Goal: Find specific page/section: Find specific page/section

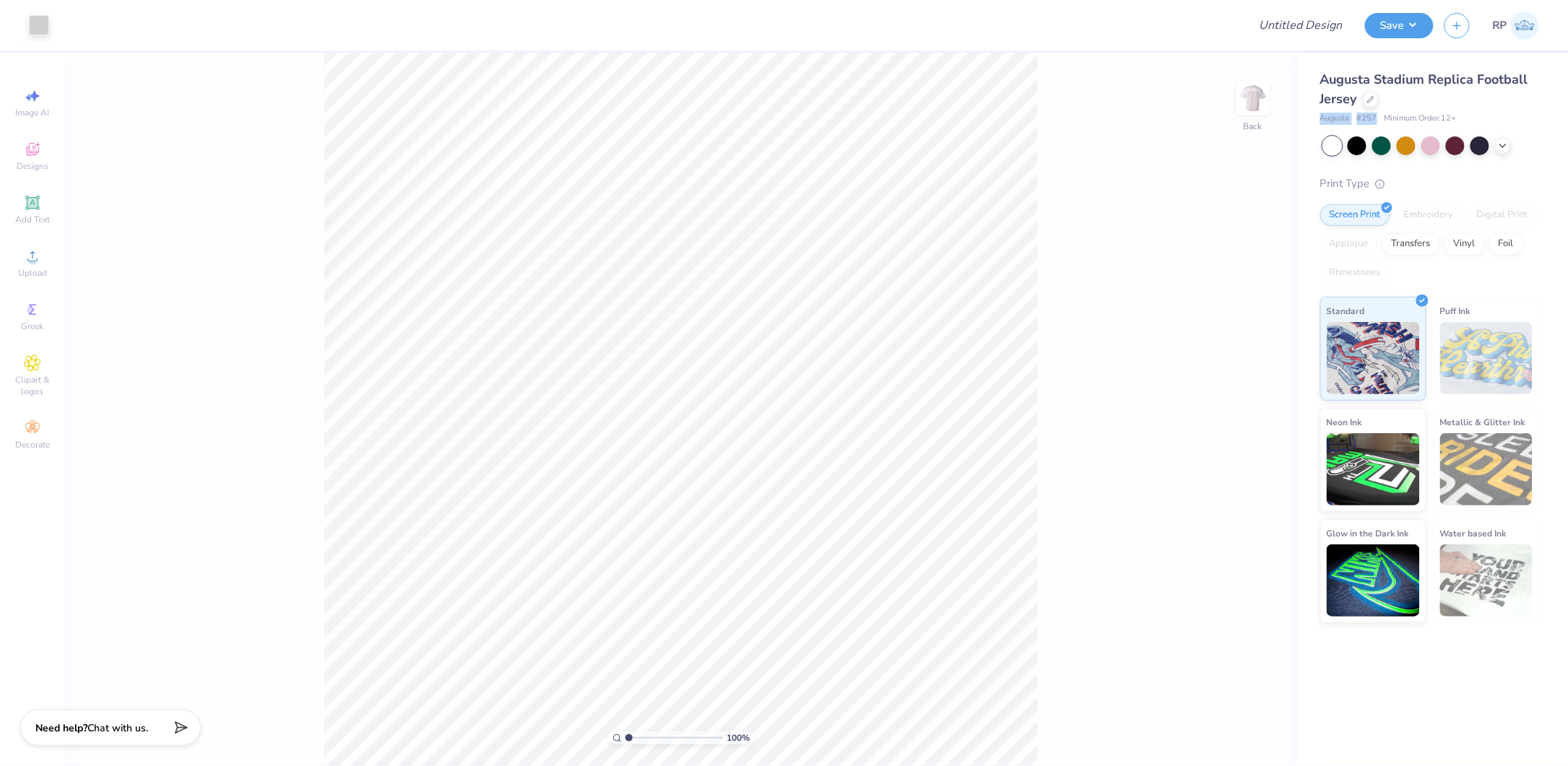
drag, startPoint x: 1379, startPoint y: 118, endPoint x: 1316, endPoint y: 124, distance: 63.3
click at [1316, 124] on div "Augusta Stadium Replica Football Jersey Augusta # 257 Minimum Order: 12 + Print…" at bounding box center [1432, 338] width 271 height 570
copy div "Augusta # 257"
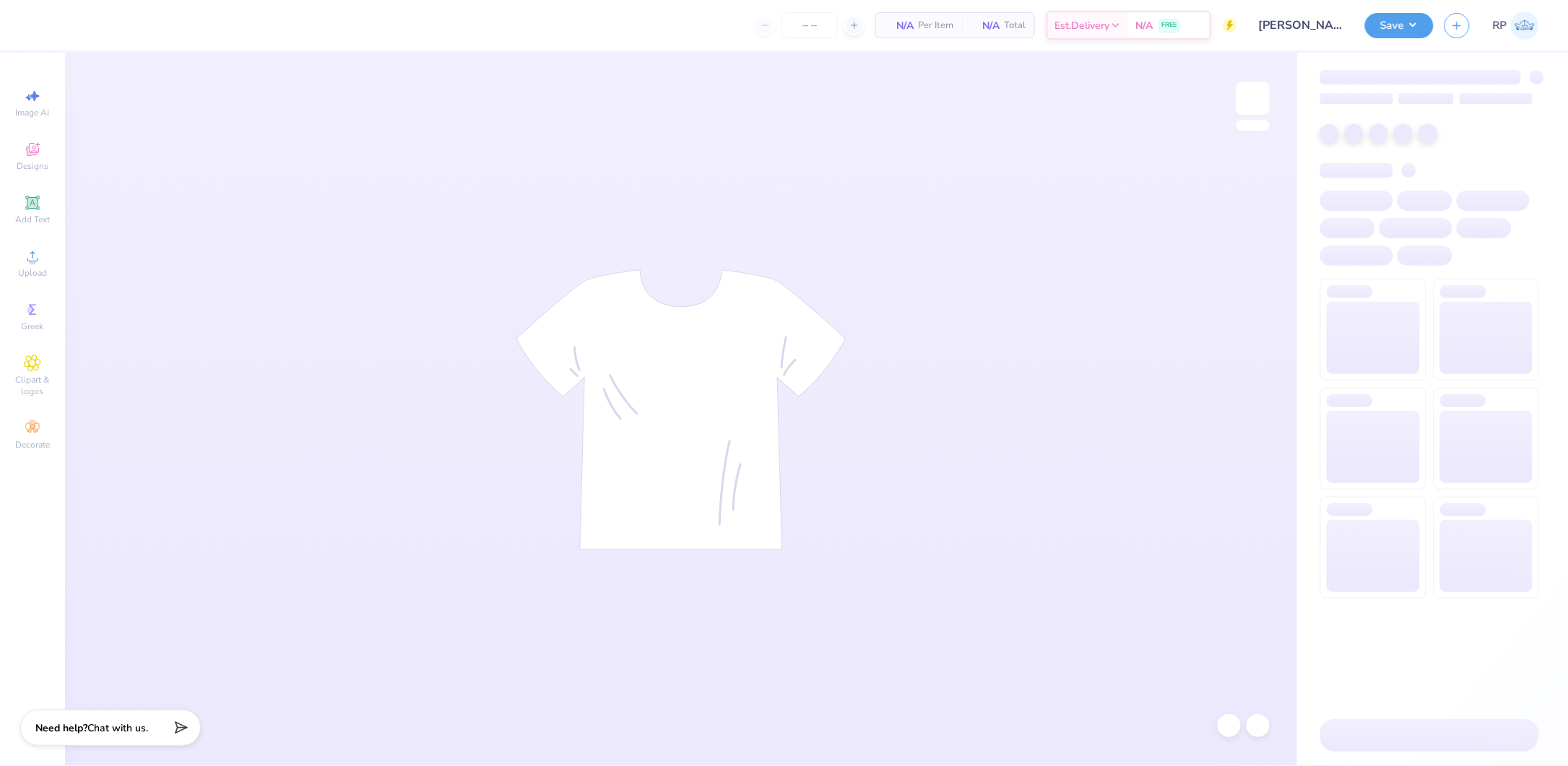
type input "24"
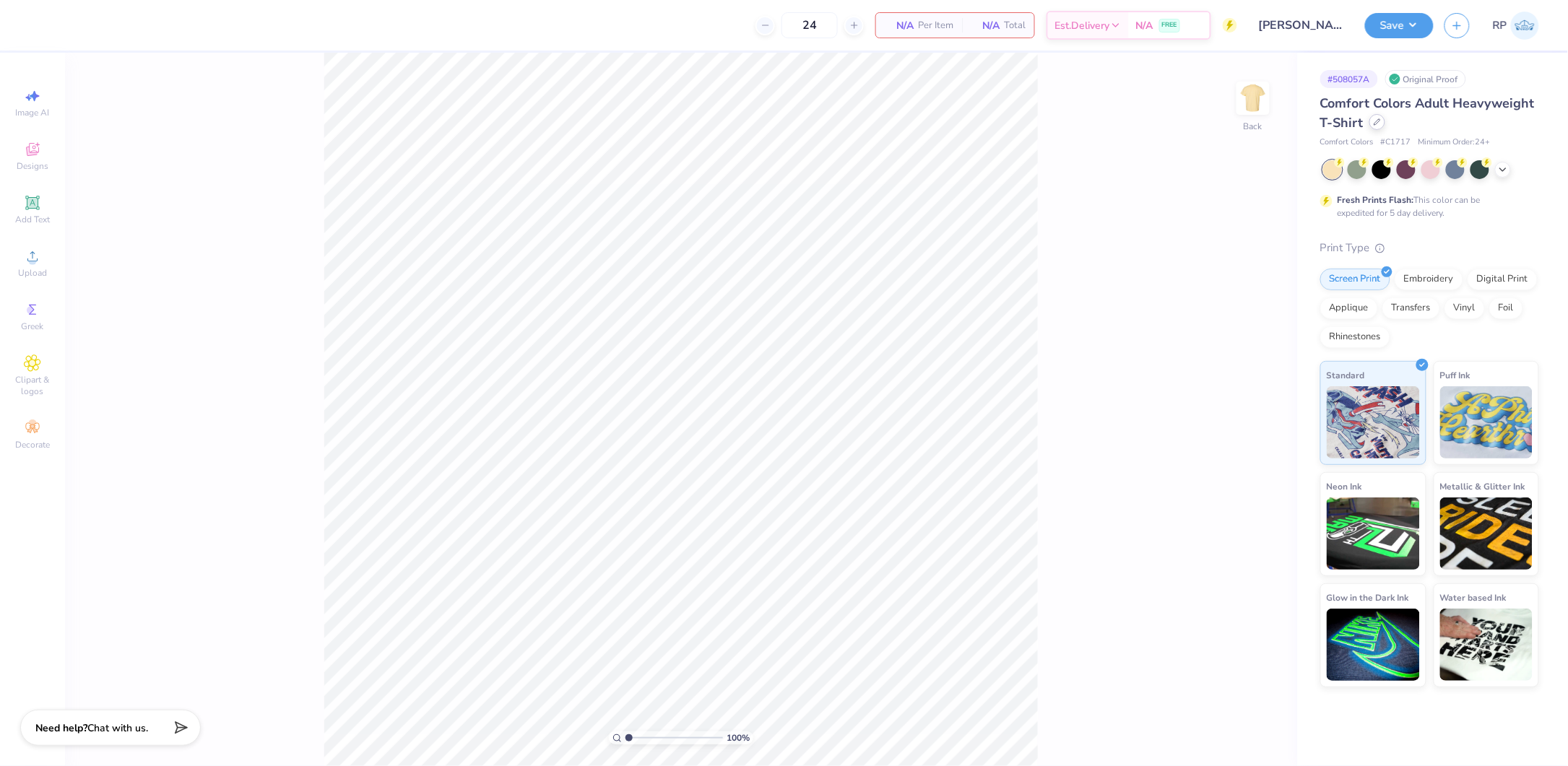
click at [1379, 124] on icon at bounding box center [1377, 122] width 7 height 7
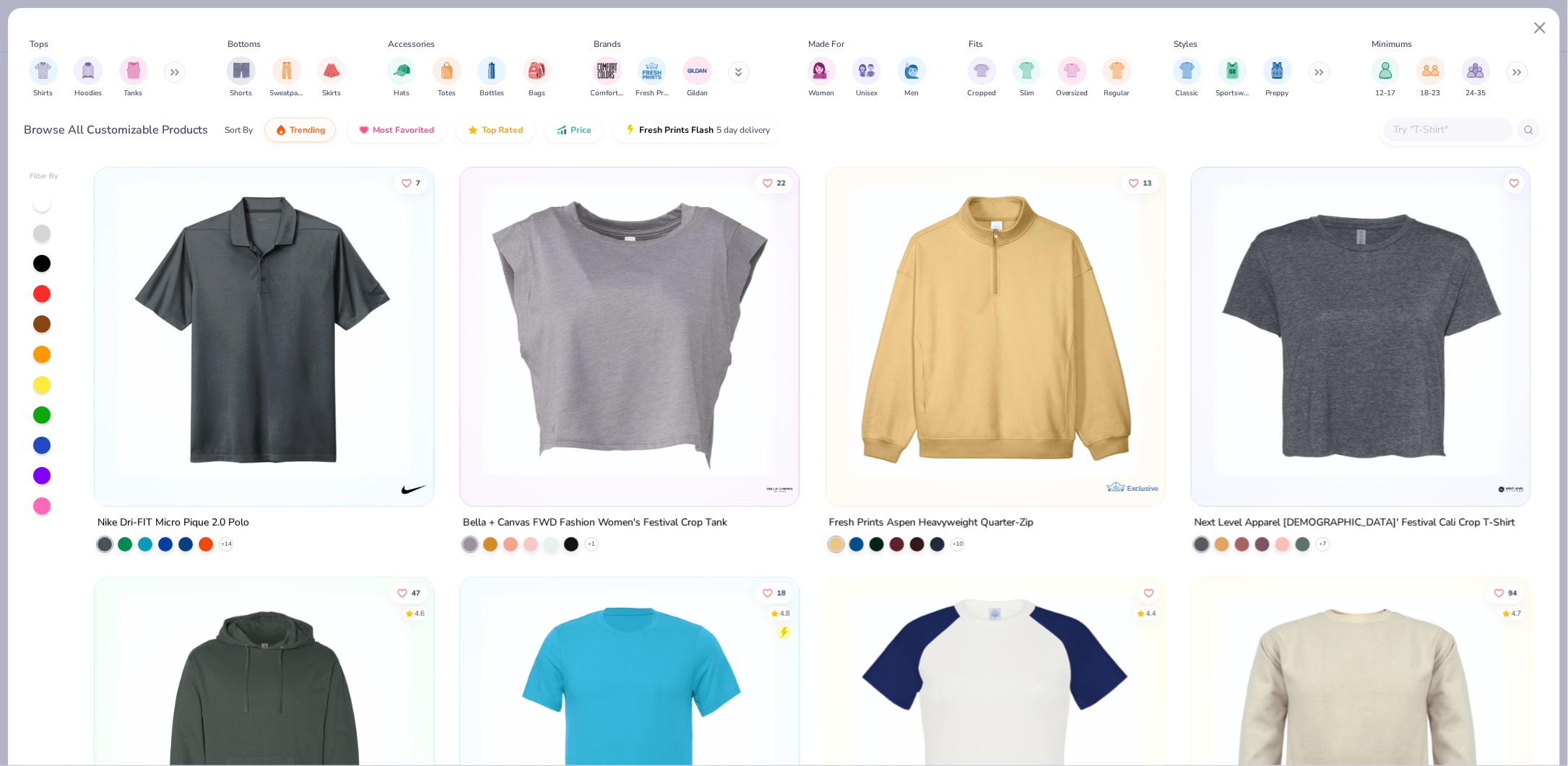
click at [1408, 125] on input "text" at bounding box center [1449, 129] width 111 height 17
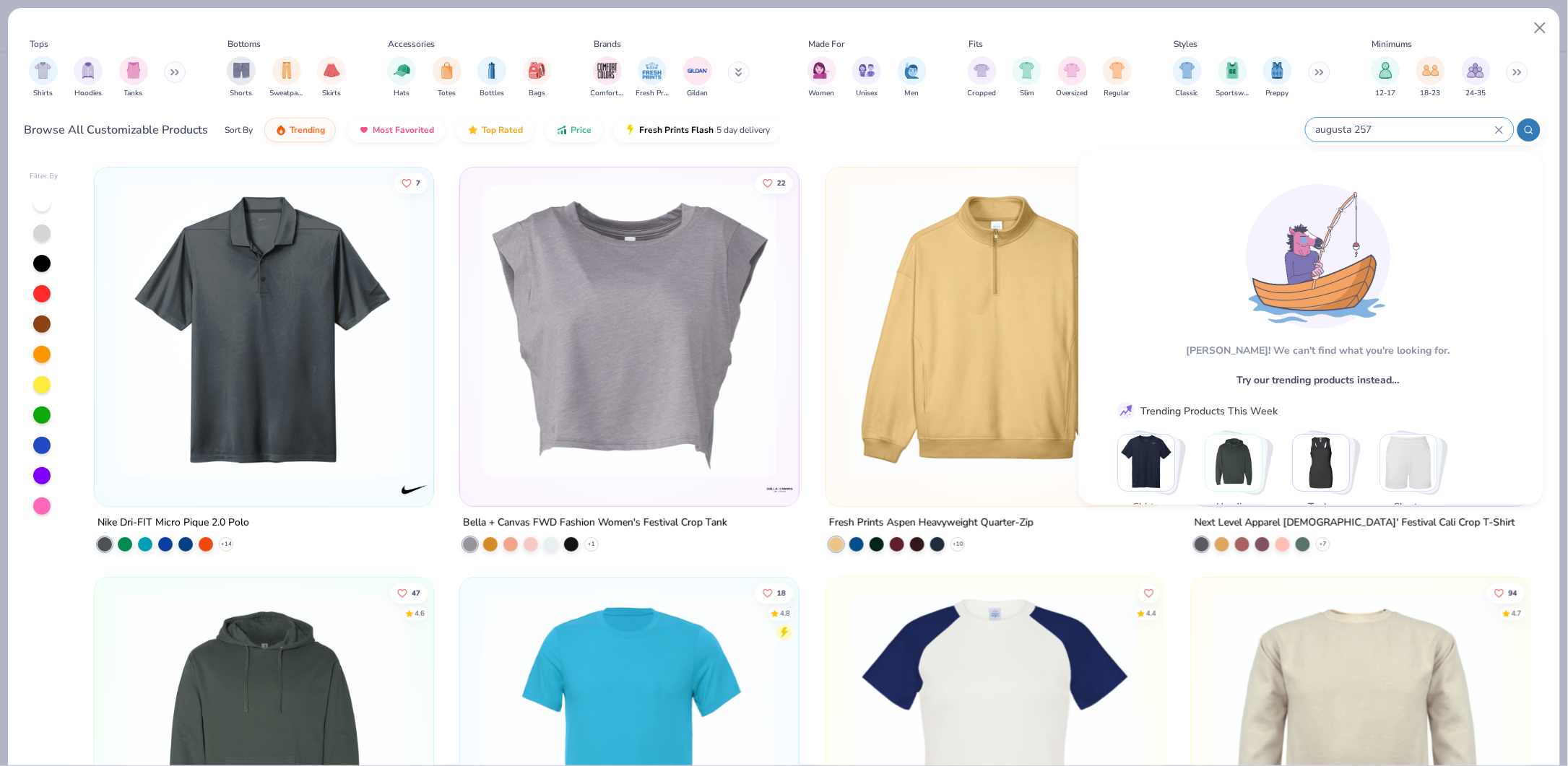
click at [1357, 128] on input "augusta 257" at bounding box center [1404, 129] width 180 height 17
type input "augusta sportswear 257"
click at [1437, 126] on input "augusta sportswear 257" at bounding box center [1404, 129] width 180 height 17
click at [1437, 127] on input "augusta sportswear 257" at bounding box center [1404, 129] width 180 height 17
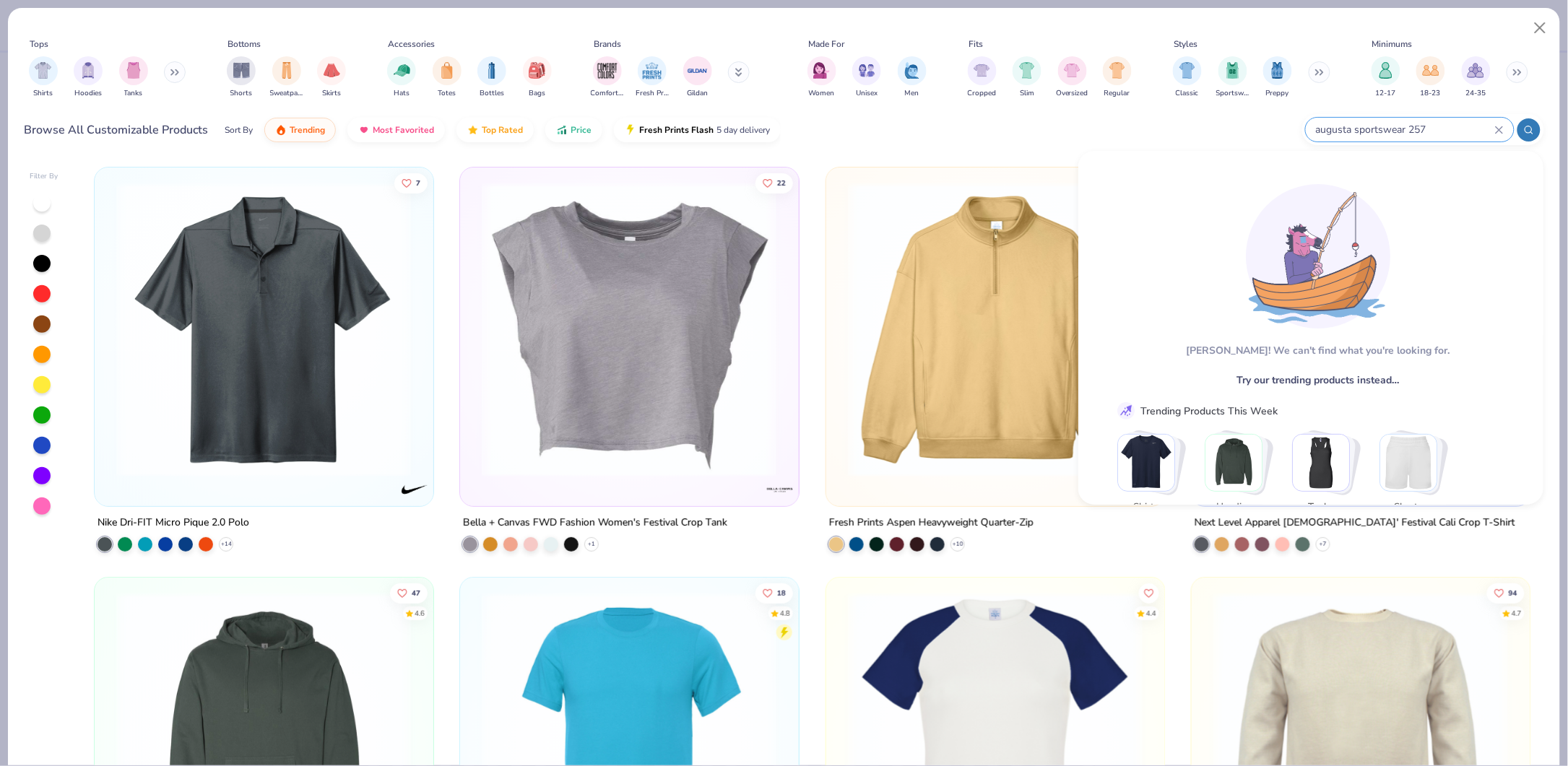
click at [1437, 127] on input "augusta sportswear 257" at bounding box center [1404, 129] width 180 height 17
click at [1437, 126] on input "augusta sportswear 257" at bounding box center [1404, 129] width 180 height 17
click at [1504, 128] on div "augusta sportswear 257" at bounding box center [1410, 129] width 208 height 24
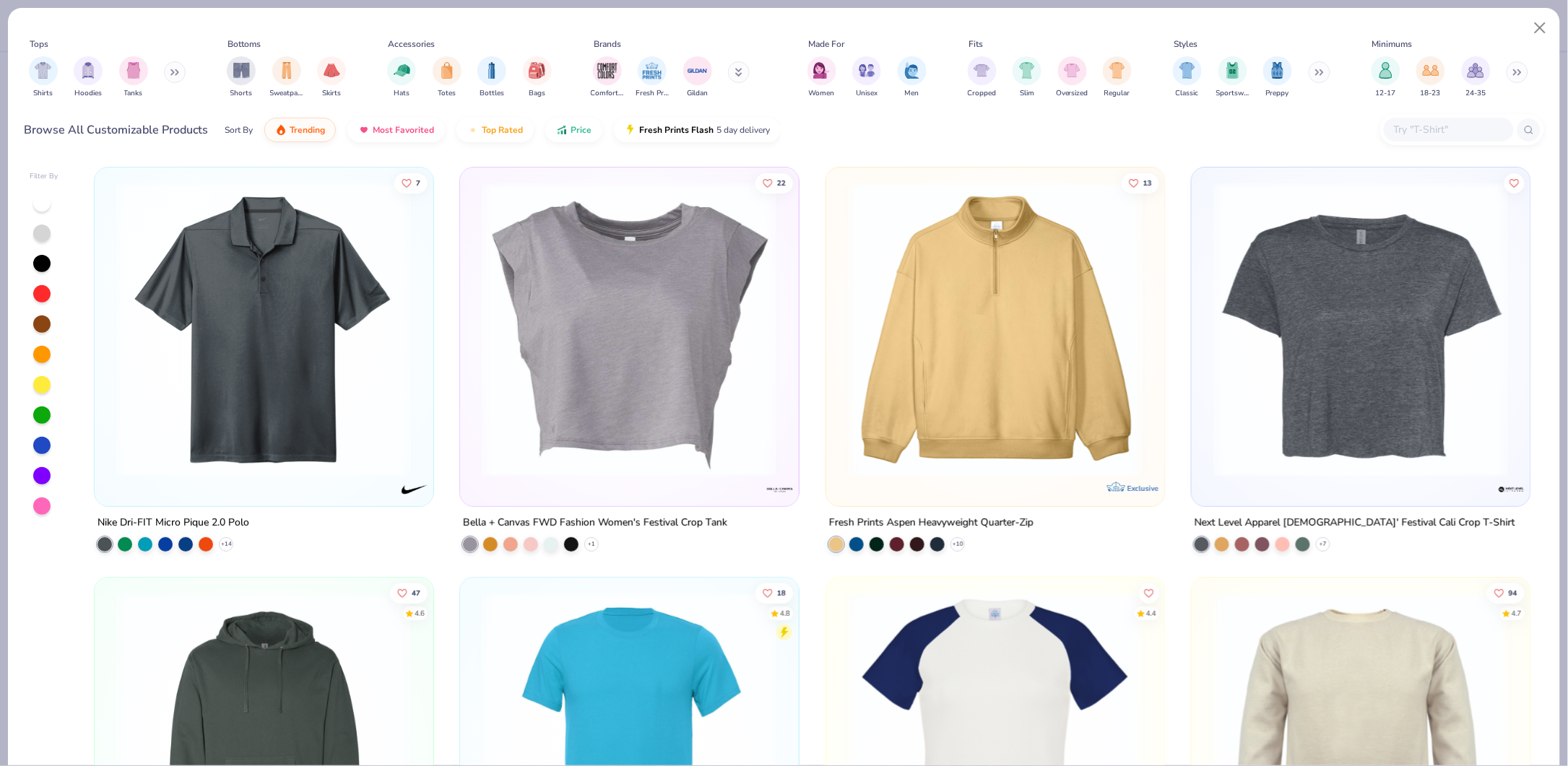
drag, startPoint x: 1427, startPoint y: 125, endPoint x: 1410, endPoint y: 141, distance: 23.3
click at [1429, 127] on input "text" at bounding box center [1449, 129] width 111 height 17
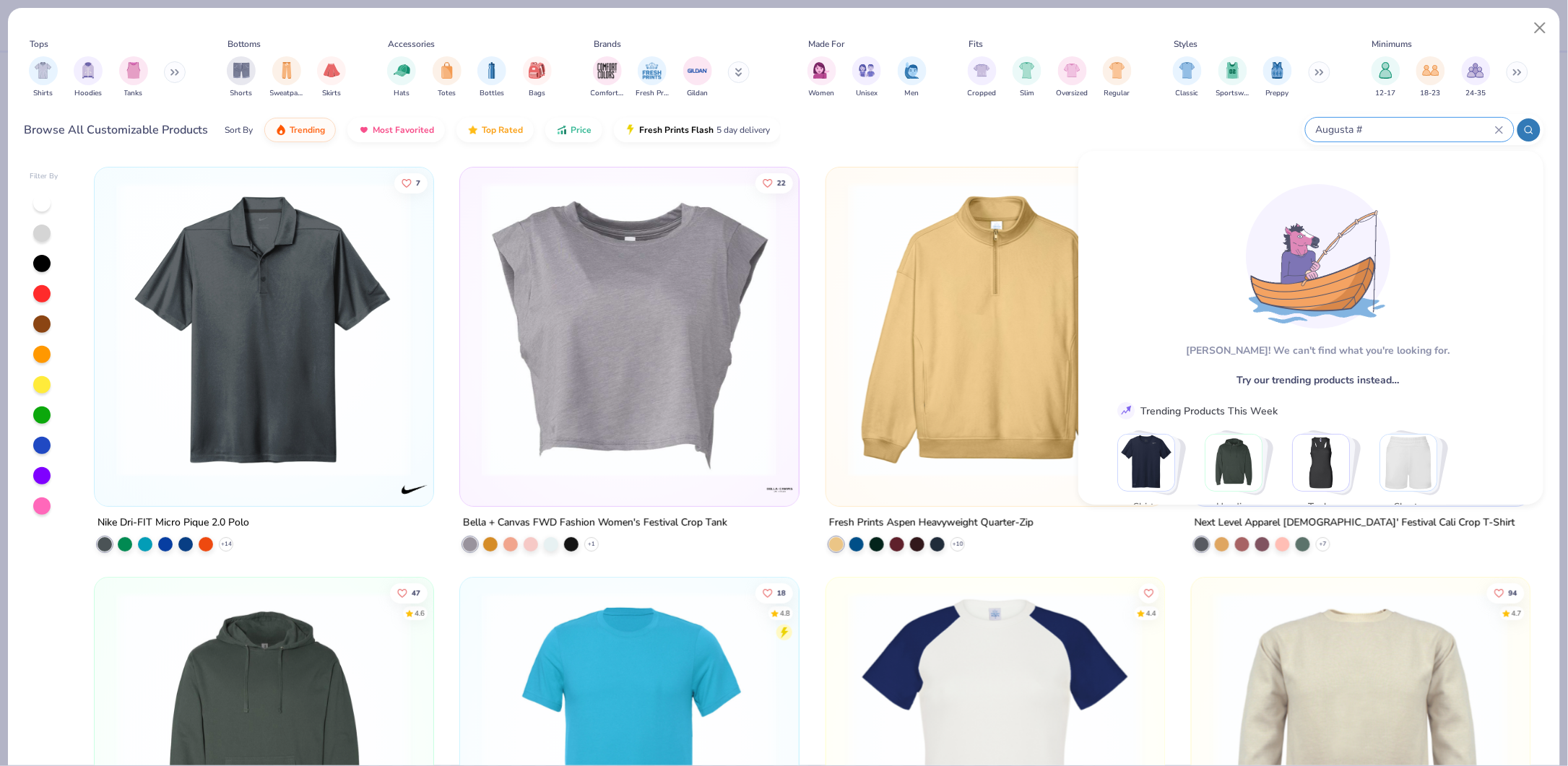
type input "Augusta"
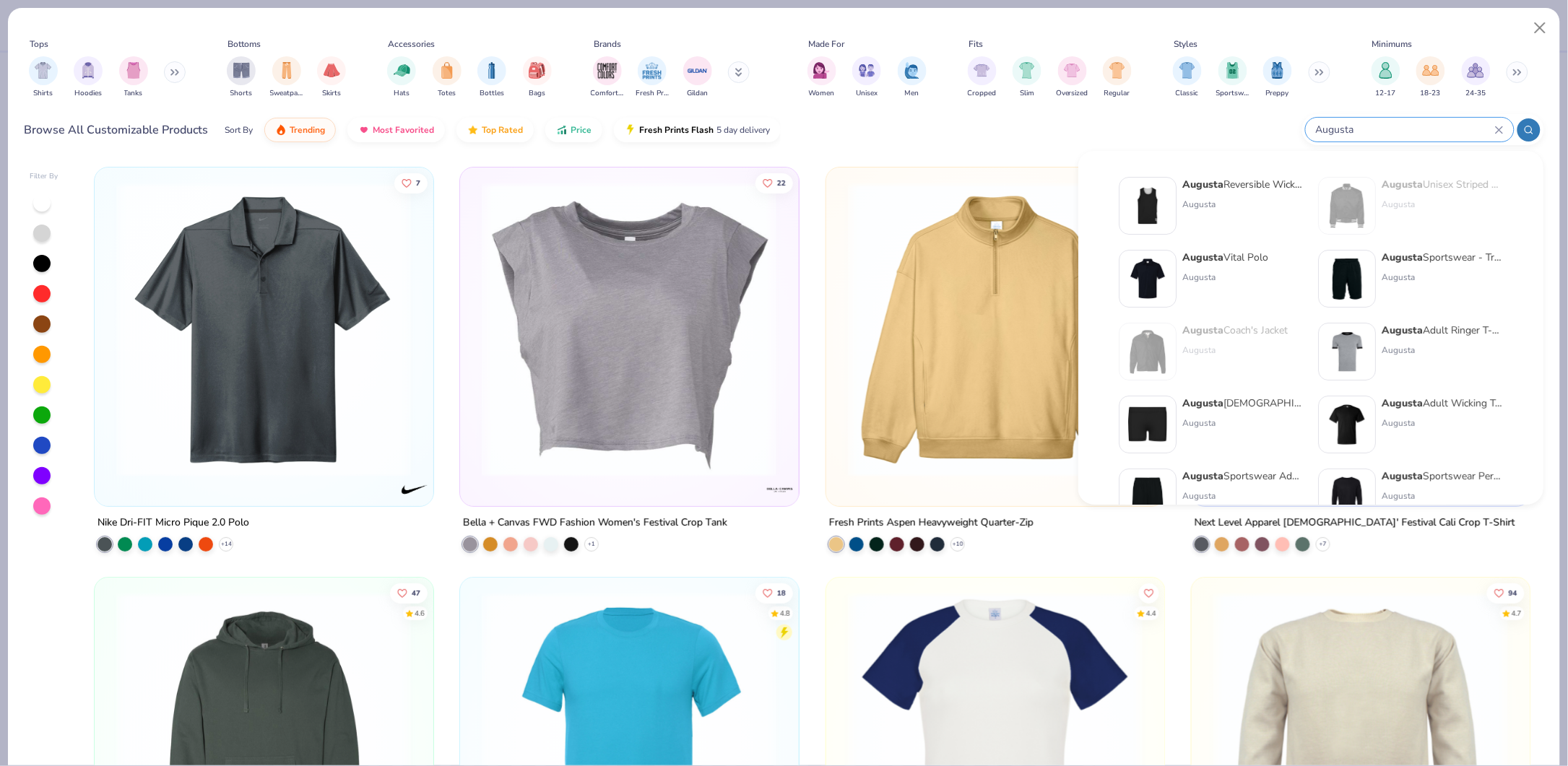
click at [1499, 129] on icon at bounding box center [1498, 129] width 6 height 6
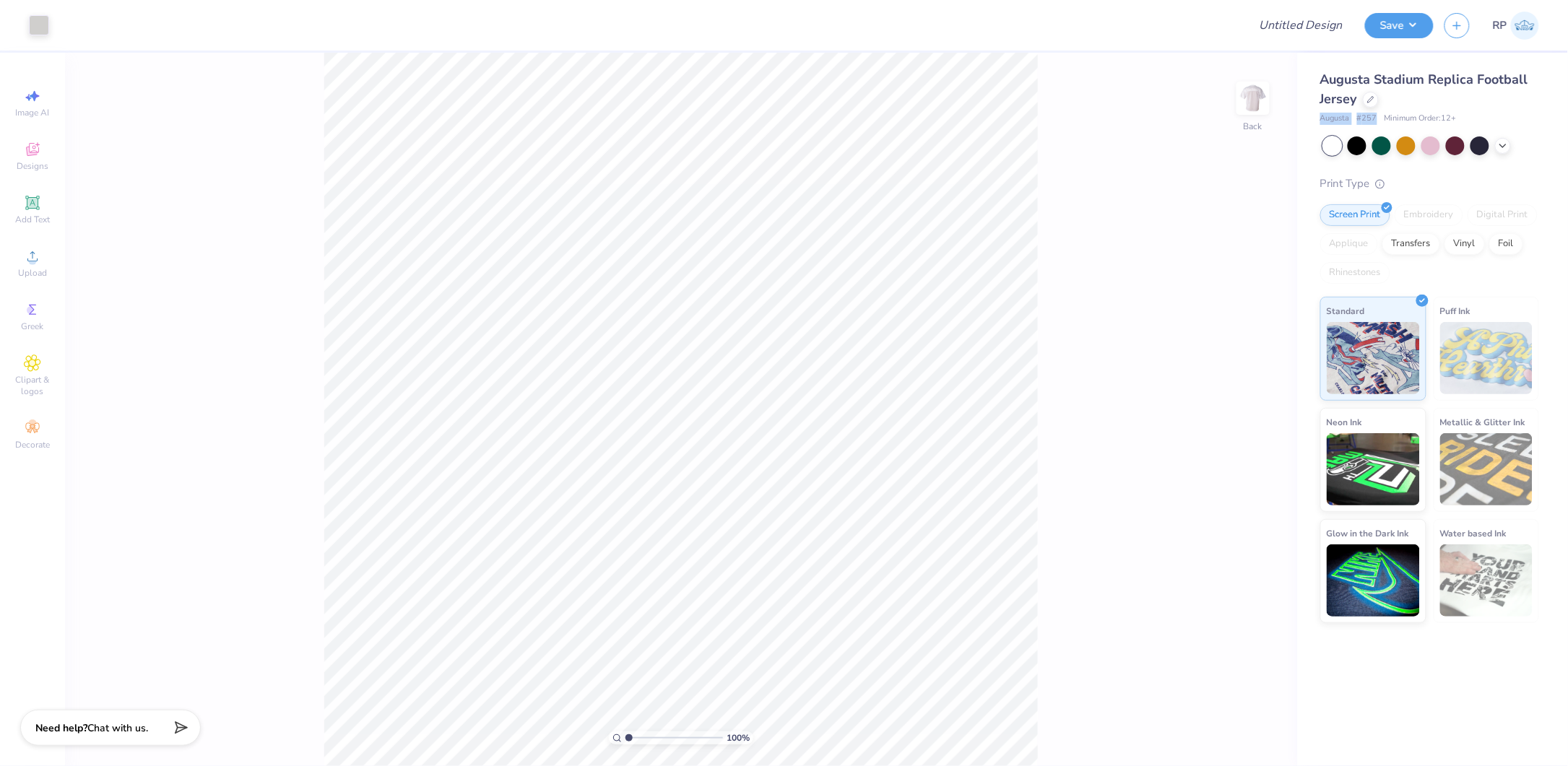
drag, startPoint x: 1380, startPoint y: 114, endPoint x: 1309, endPoint y: 115, distance: 71.0
click at [1309, 115] on div "Augusta Stadium Replica Football Jersey Augusta # 257 Minimum Order: 12 + Print…" at bounding box center [1432, 338] width 271 height 570
copy div "Augusta # 257"
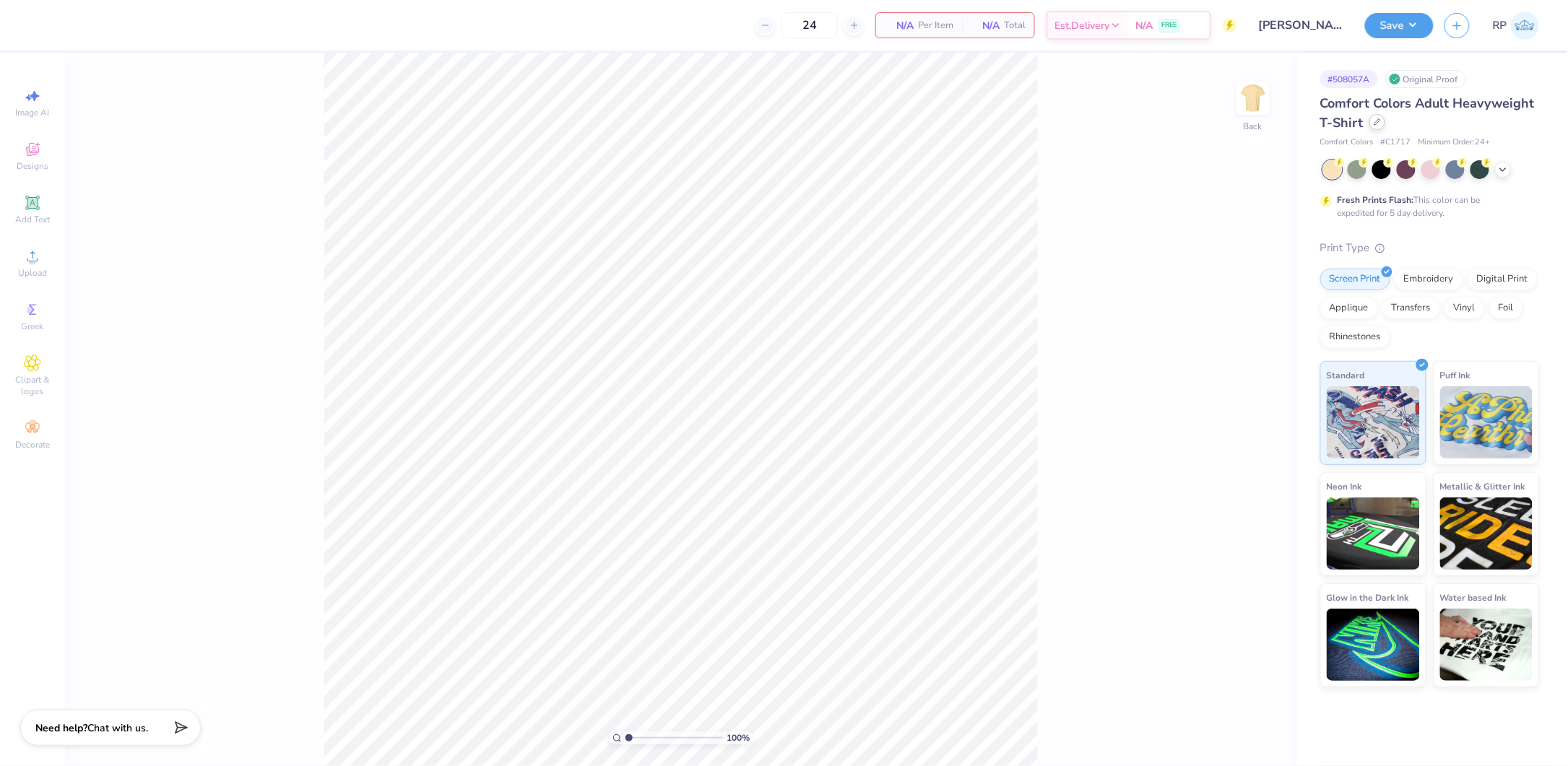
click at [1383, 125] on div at bounding box center [1377, 122] width 16 height 16
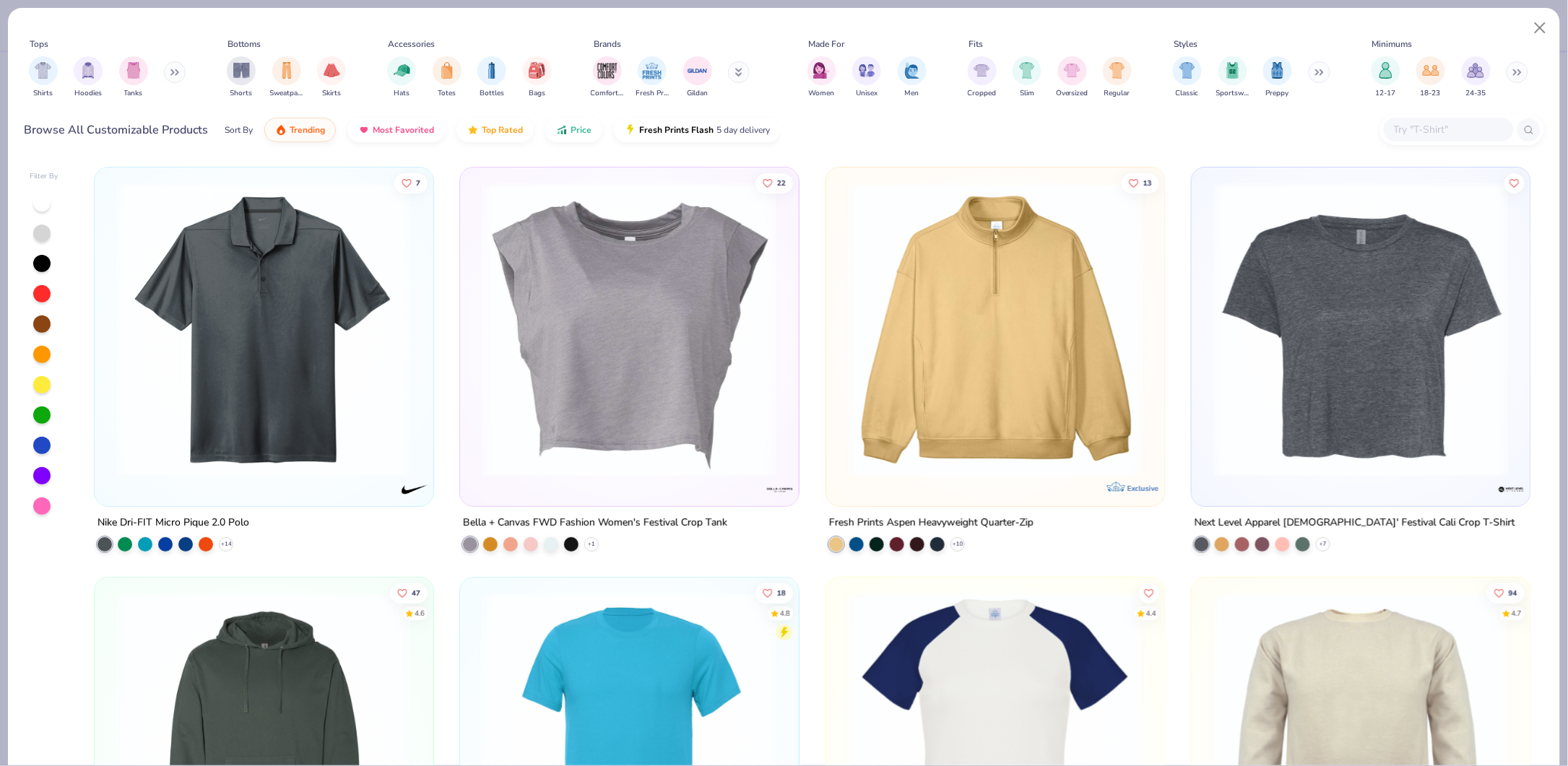
click at [1423, 127] on input "text" at bounding box center [1449, 129] width 111 height 17
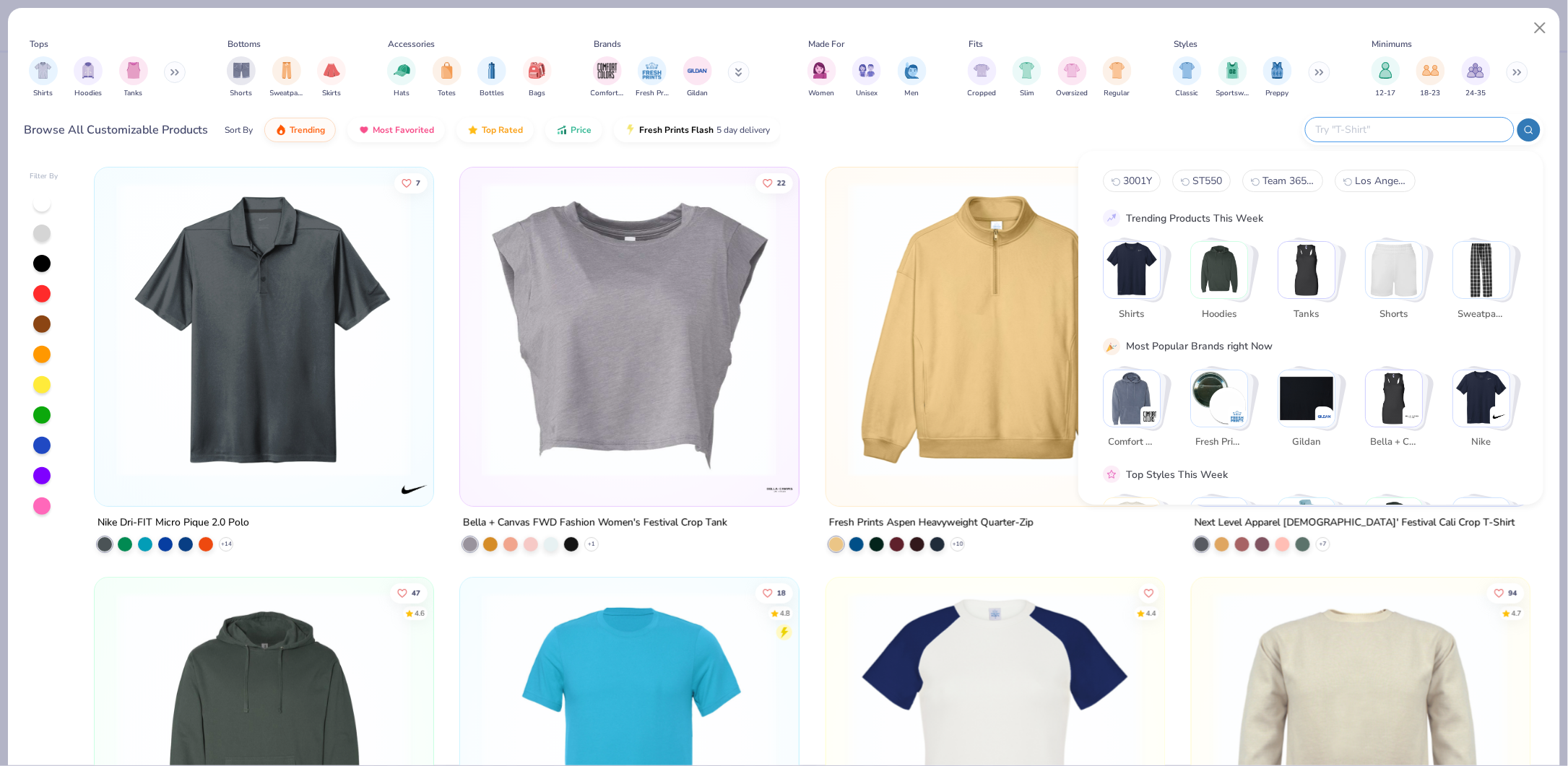
paste input "Augusta #257"
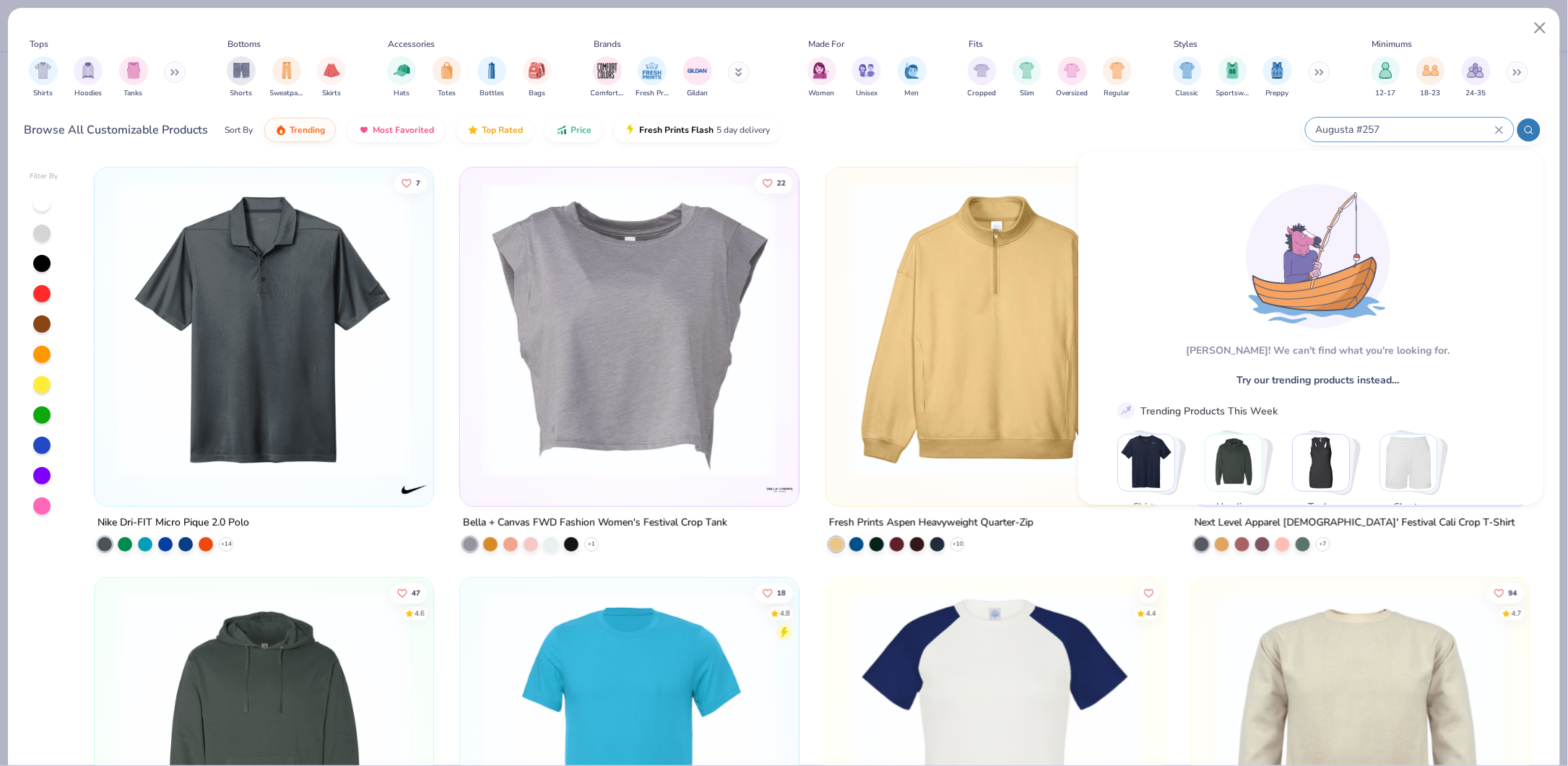
type input "Augusta #257"
